Goal: Communication & Community: Answer question/provide support

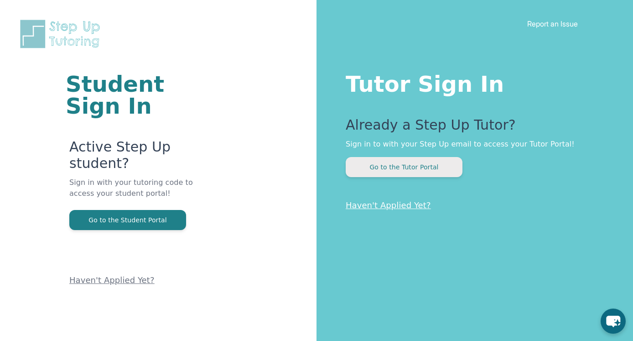
click at [391, 169] on button "Go to the Tutor Portal" at bounding box center [404, 167] width 117 height 20
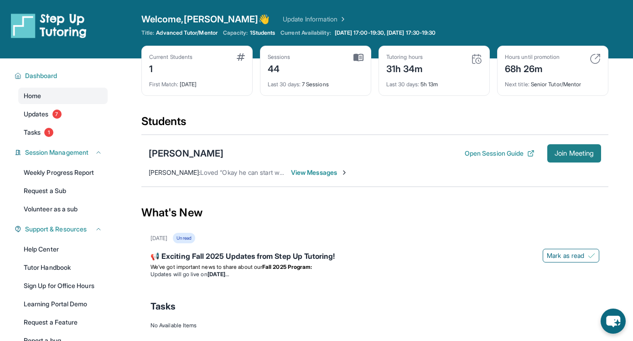
click at [572, 158] on button "Join Meeting" at bounding box center [575, 153] width 54 height 18
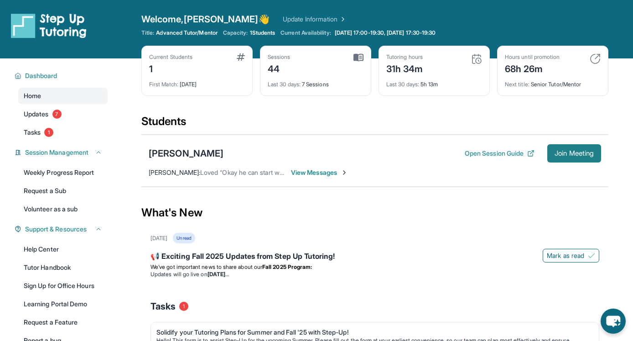
click at [557, 153] on span "Join Meeting" at bounding box center [574, 153] width 39 height 5
click at [329, 175] on span "View Messages" at bounding box center [319, 172] width 57 height 9
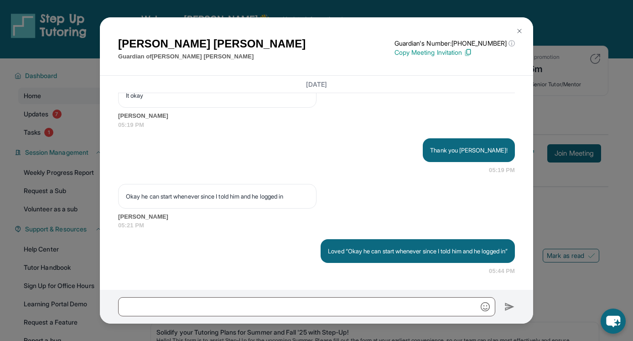
scroll to position [26051, 0]
click at [539, 130] on div "[PERSON_NAME] Guardian of [PERSON_NAME] Guardian's Number: [PHONE_NUMBER] ⓘ Thi…" at bounding box center [316, 170] width 633 height 341
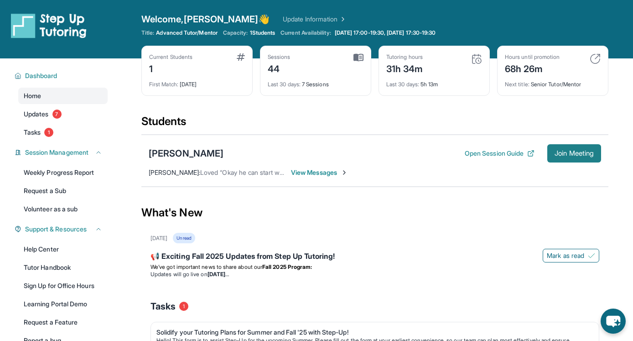
click at [555, 151] on span "Join Meeting" at bounding box center [574, 153] width 39 height 5
click at [305, 177] on div "[PERSON_NAME] Open Session Guide Join Meeting [PERSON_NAME] : Loved “Okay he ca…" at bounding box center [374, 161] width 467 height 52
click at [305, 176] on span "View Messages" at bounding box center [319, 172] width 57 height 9
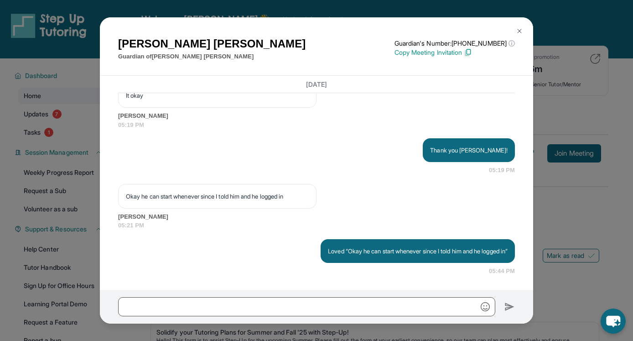
click at [541, 120] on div "[PERSON_NAME] Guardian of [PERSON_NAME] Guardian's Number: [PHONE_NUMBER] ⓘ Thi…" at bounding box center [316, 170] width 633 height 341
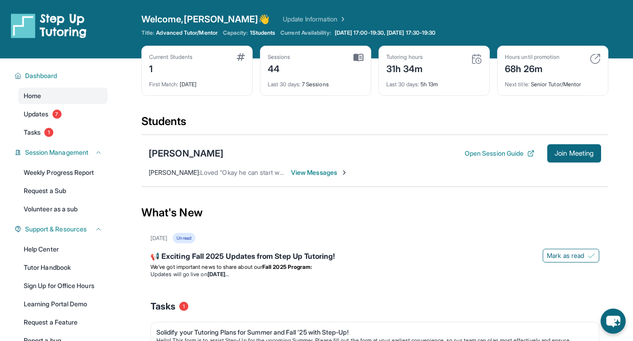
click at [316, 176] on span "View Messages" at bounding box center [319, 172] width 57 height 9
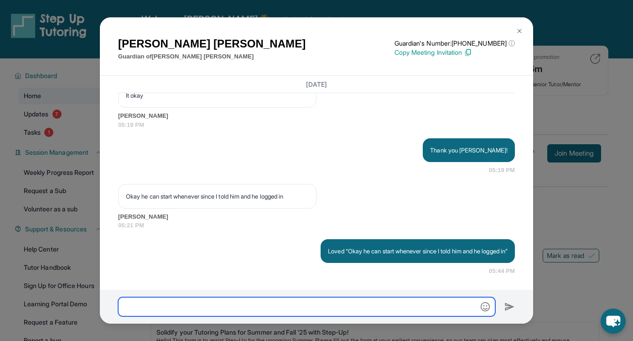
click at [260, 303] on input "text" at bounding box center [306, 306] width 377 height 19
type input "**********"
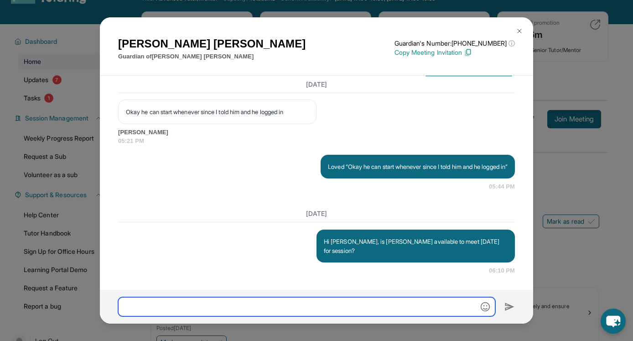
scroll to position [36, 0]
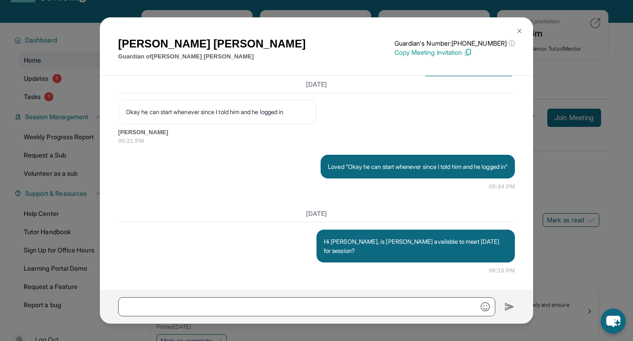
click at [518, 33] on img at bounding box center [519, 30] width 7 height 7
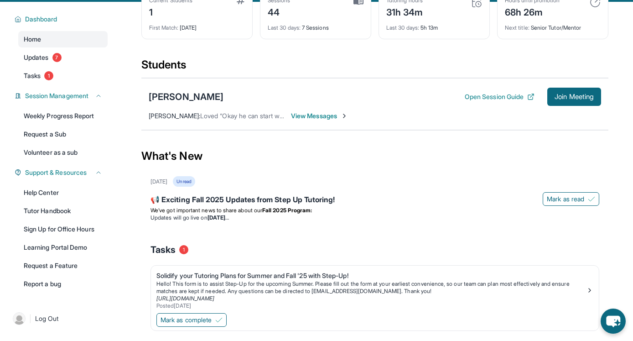
scroll to position [57, 0]
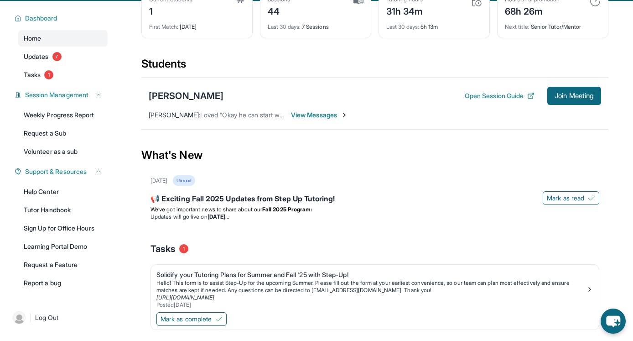
click at [327, 116] on span "View Messages" at bounding box center [319, 114] width 57 height 9
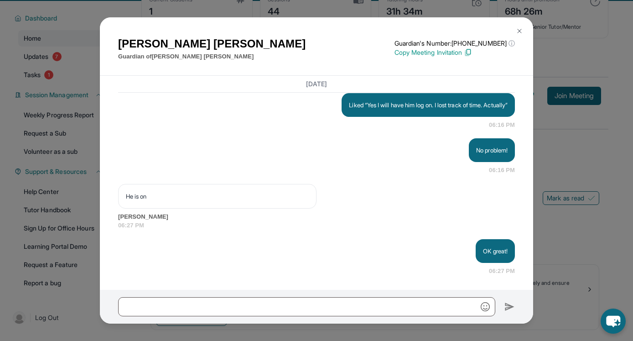
scroll to position [26373, 0]
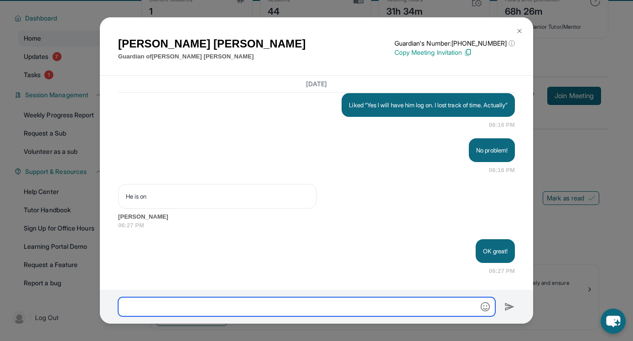
click at [203, 305] on input "text" at bounding box center [306, 306] width 377 height 19
type input "**********"
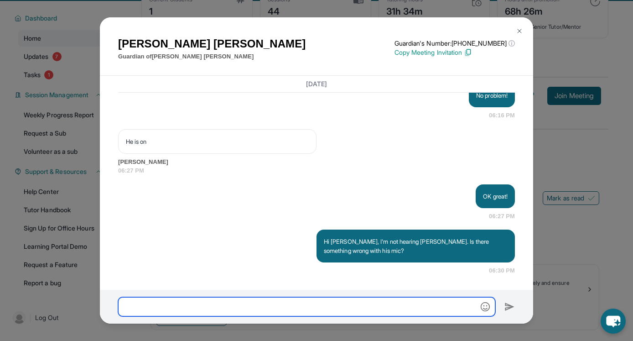
scroll to position [26428, 0]
